Goal: Task Accomplishment & Management: Manage account settings

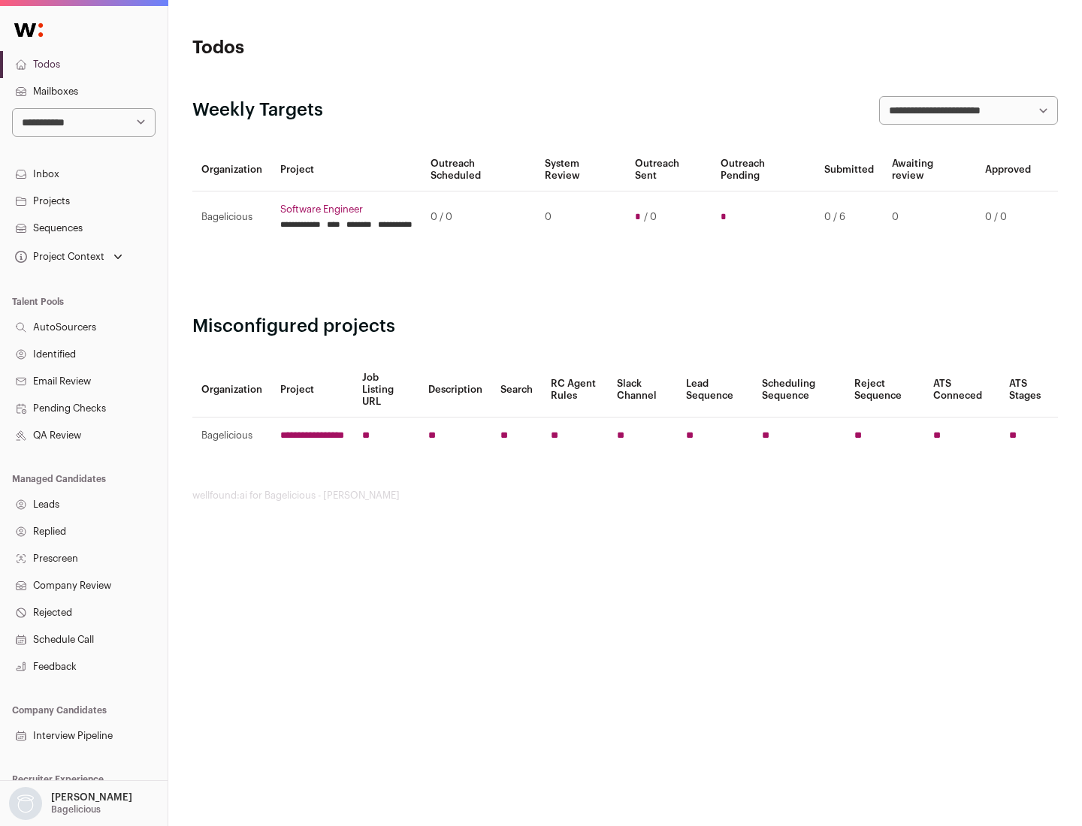
click at [83, 201] on link "Projects" at bounding box center [84, 201] width 168 height 27
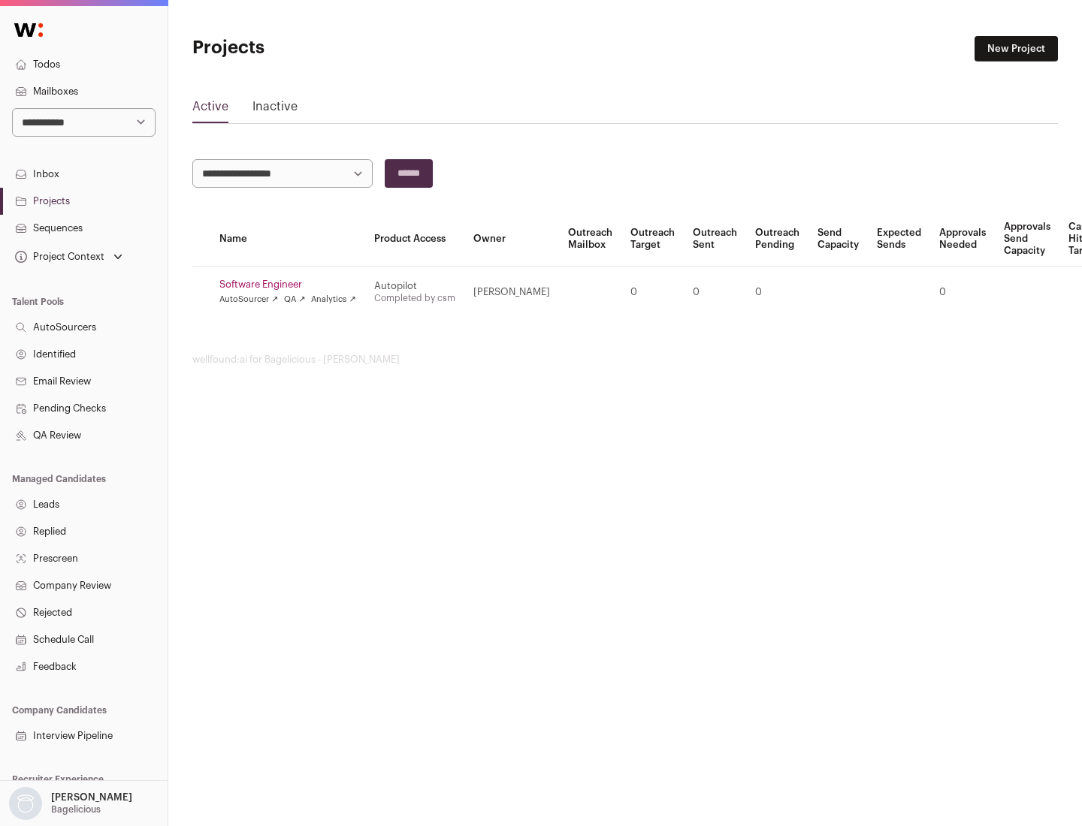
click at [292, 285] on link "Software Engineer" at bounding box center [287, 285] width 137 height 12
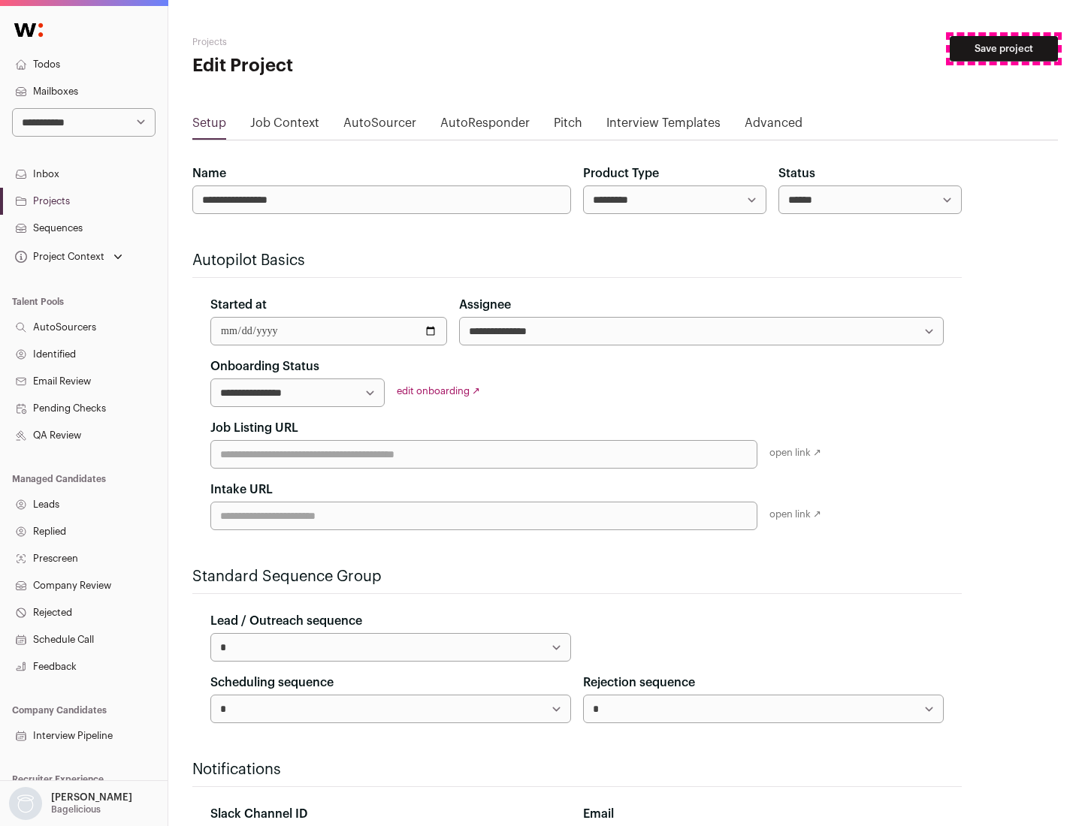
click at [1004, 49] on button "Save project" at bounding box center [1003, 49] width 108 height 26
